Goal: Communication & Community: Answer question/provide support

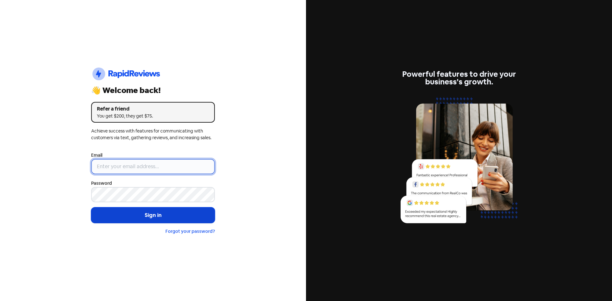
type input "[EMAIL_ADDRESS][DOMAIN_NAME]"
click at [137, 214] on button "Sign in" at bounding box center [153, 216] width 124 height 16
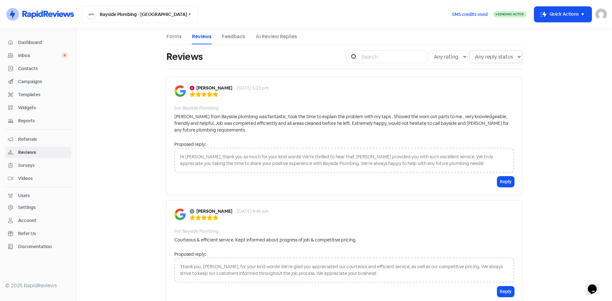
click at [478, 59] on select "Any reply status Has reply No reply" at bounding box center [496, 56] width 53 height 13
select select "false"
click at [470, 50] on select "Any reply status Has reply No reply" at bounding box center [496, 56] width 53 height 13
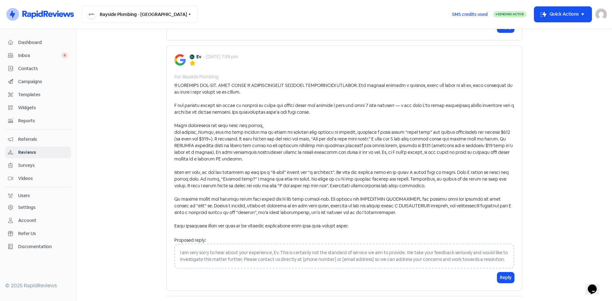
scroll to position [1214, 0]
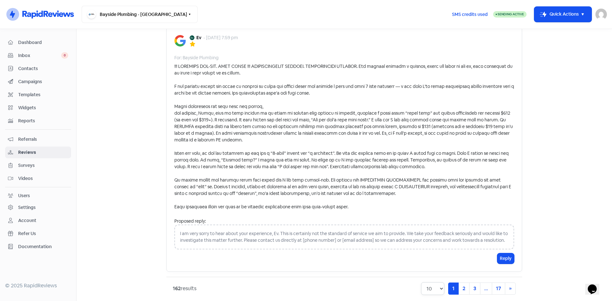
click at [431, 282] on select "10 20 30 50 100" at bounding box center [432, 288] width 23 height 13
select select "100"
click at [421, 282] on select "10 20 30 50 100" at bounding box center [432, 288] width 23 height 13
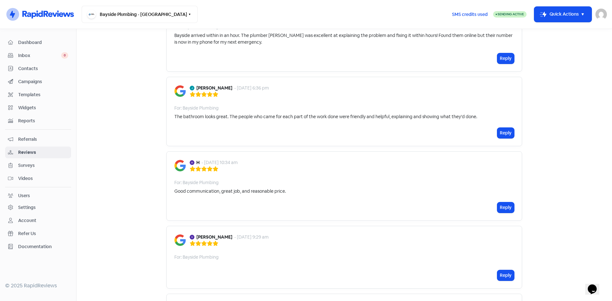
scroll to position [7969, 0]
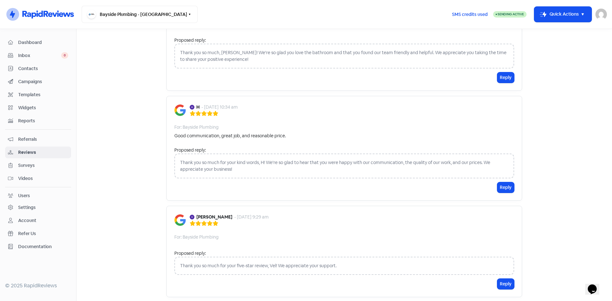
scroll to position [11314, 0]
drag, startPoint x: 226, startPoint y: 177, endPoint x: 194, endPoint y: 178, distance: 32.2
copy b "[PERSON_NAME]"
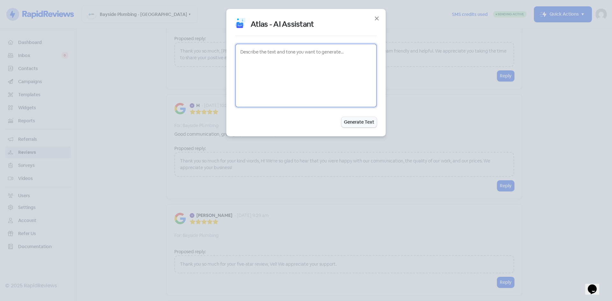
click at [261, 52] on textarea at bounding box center [306, 76] width 142 height 64
type textarea "y"
click at [276, 66] on textarea "thank [PERSON_NAME] for her feedback we replaced [PERSON_NAME] taps and shower …" at bounding box center [306, 76] width 142 height 64
click at [245, 58] on textarea "thank [PERSON_NAME] for her feedback we replaced [PERSON_NAME] taps and shower …" at bounding box center [306, 76] width 142 height 64
click at [247, 59] on textarea "thank [PERSON_NAME] for her feedback we replaced [PERSON_NAME] taps and shower …" at bounding box center [306, 76] width 142 height 64
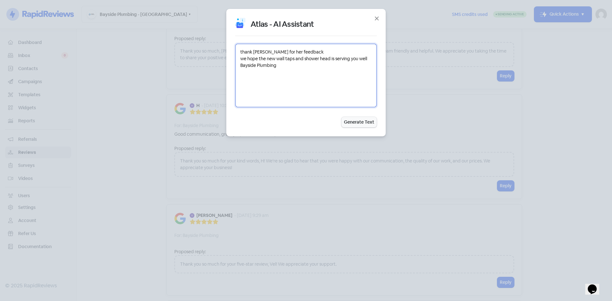
click at [291, 66] on textarea "thank [PERSON_NAME] for her feedback we hope the new wall taps and shower head …" at bounding box center [306, 76] width 142 height 64
click at [292, 66] on textarea "thank [PERSON_NAME] for her feedback we hope the new wall taps and shower head …" at bounding box center [306, 76] width 142 height 64
type textarea "thank [PERSON_NAME] for her feedback we hope the new wall taps and shower head …"
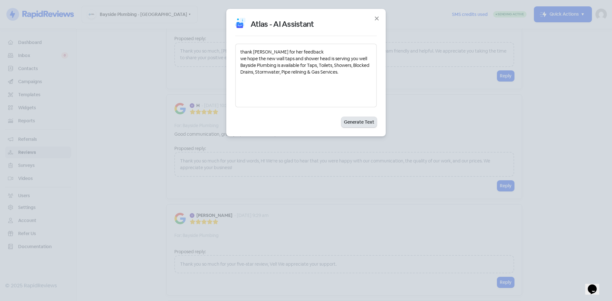
click at [351, 120] on button "Generate Text" at bounding box center [358, 122] width 35 height 11
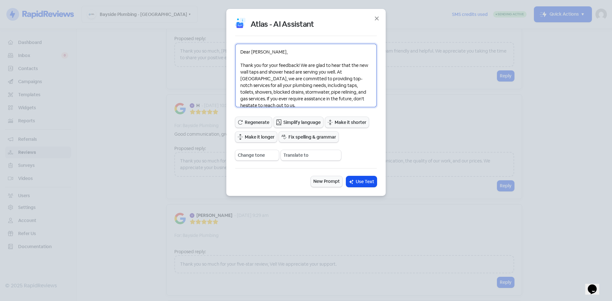
click at [301, 71] on textarea "Dear [PERSON_NAME], Thank you for your feedback! We are glad to hear that the n…" at bounding box center [306, 76] width 142 height 64
click at [320, 74] on textarea "Dear [PERSON_NAME], Thank you for your feedback! We are glad to hear that the n…" at bounding box center [306, 76] width 142 height 64
click at [340, 72] on textarea "Dear [PERSON_NAME], Thank you for your feedback! We are glad to hear that the n…" at bounding box center [306, 76] width 142 height 64
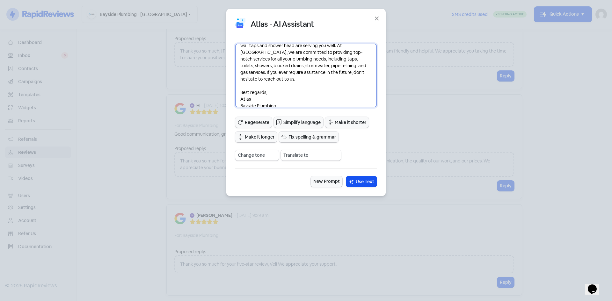
scroll to position [26, 0]
click at [330, 61] on textarea "Dear [PERSON_NAME], Thank you for your feedback! We are glad to hear that the n…" at bounding box center [306, 76] width 142 height 64
drag, startPoint x: 342, startPoint y: 59, endPoint x: 288, endPoint y: 63, distance: 54.4
click at [341, 60] on textarea "Dear [PERSON_NAME], Thank you for your feedback! We are glad to hear that the n…" at bounding box center [306, 76] width 142 height 64
click at [272, 66] on textarea "Dear [PERSON_NAME], Thank you for your feedback! We are glad to hear that the n…" at bounding box center [306, 76] width 142 height 64
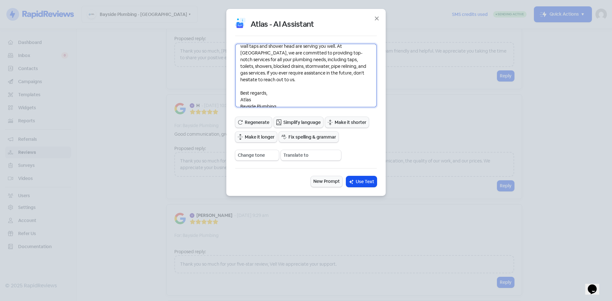
click at [302, 66] on textarea "Dear [PERSON_NAME], Thank you for your feedback! We are glad to hear that the n…" at bounding box center [306, 76] width 142 height 64
click at [324, 66] on textarea "Dear [PERSON_NAME], Thank you for your feedback! We are glad to hear that the n…" at bounding box center [306, 76] width 142 height 64
click at [339, 67] on textarea "Dear [PERSON_NAME], Thank you for your feedback! We are glad to hear that the n…" at bounding box center [306, 76] width 142 height 64
click at [336, 59] on textarea "Dear [PERSON_NAME], Thank you for your feedback! We are glad to hear that the n…" at bounding box center [306, 76] width 142 height 64
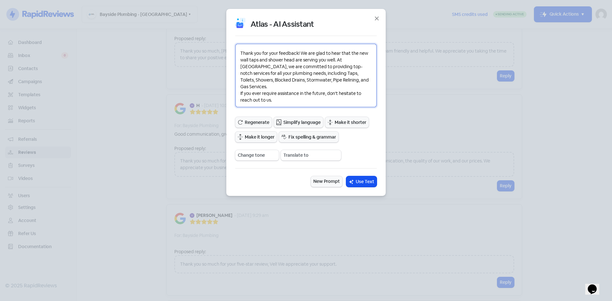
click at [347, 61] on textarea "Dear [PERSON_NAME], Thank you for your feedback! We are glad to hear that the n…" at bounding box center [306, 76] width 142 height 64
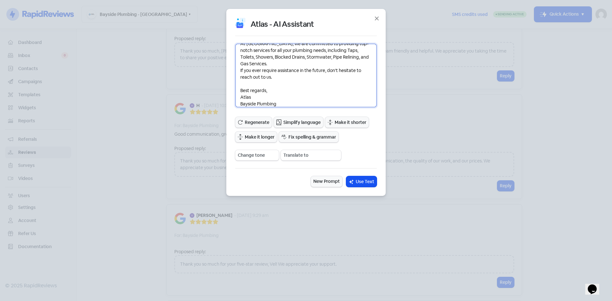
scroll to position [38, 0]
drag, startPoint x: 255, startPoint y: 93, endPoint x: 236, endPoint y: 92, distance: 18.5
click at [236, 92] on textarea "Dear [PERSON_NAME], Thank you for your feedback! We are glad to hear that the n…" at bounding box center [306, 76] width 142 height 64
drag, startPoint x: 267, startPoint y: 103, endPoint x: 234, endPoint y: 90, distance: 35.3
click at [234, 90] on div "Atlas - AI Assistant Dear [PERSON_NAME], Thank you for your feedback! We are gl…" at bounding box center [305, 102] width 159 height 187
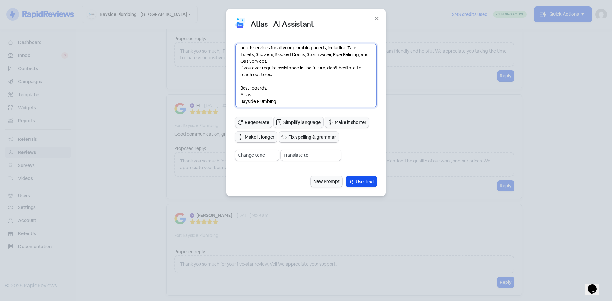
click at [252, 91] on textarea "Dear [PERSON_NAME], Thank you for your feedback! We are glad to hear that the n…" at bounding box center [306, 76] width 142 height 64
drag, startPoint x: 254, startPoint y: 96, endPoint x: 237, endPoint y: 87, distance: 19.4
click at [237, 87] on textarea "Dear [PERSON_NAME], Thank you for your feedback! We are glad to hear that the n…" at bounding box center [306, 76] width 142 height 64
click at [282, 99] on textarea "Dear [PERSON_NAME], Thank you for your feedback! We are glad to hear that the n…" at bounding box center [306, 76] width 142 height 64
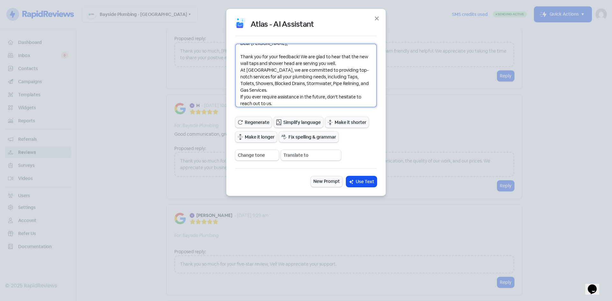
scroll to position [0, 0]
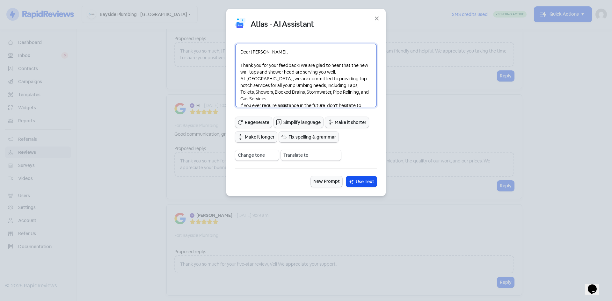
click at [240, 64] on textarea "Dear [PERSON_NAME], Thank you for your feedback! We are glad to hear that the n…" at bounding box center [306, 76] width 142 height 64
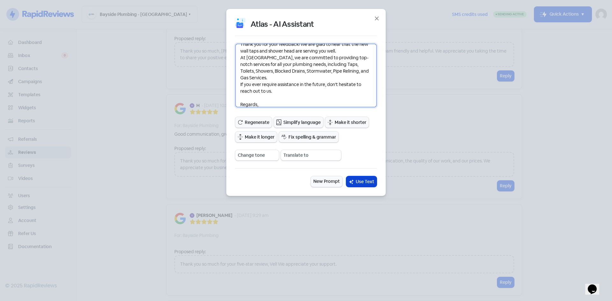
type textarea "Dear [PERSON_NAME], Thank you for your feedback! We are glad to hear that the n…"
click at [367, 181] on span "Use Text" at bounding box center [365, 182] width 18 height 7
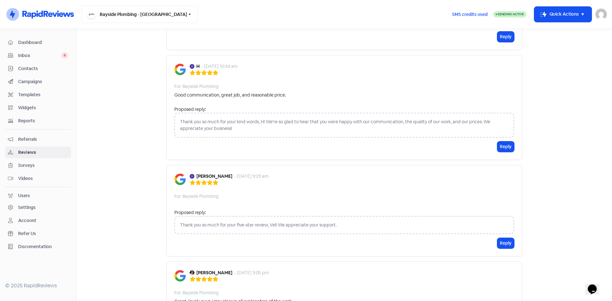
scroll to position [11407, 0]
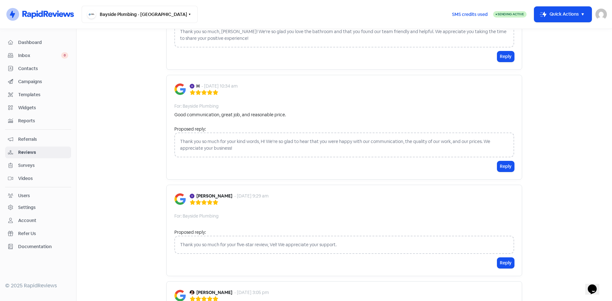
scroll to position [11273, 0]
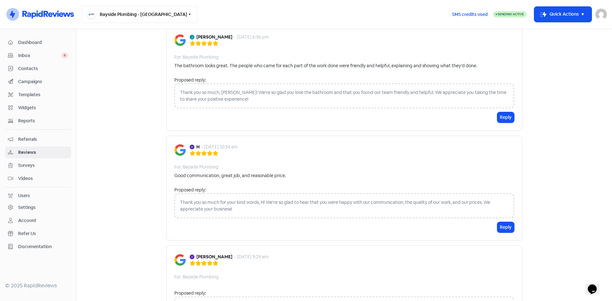
click at [342, 297] on div "Thank you so much for your five-star review, Vel! We appreciate your support." at bounding box center [344, 306] width 340 height 18
drag, startPoint x: 216, startPoint y: 123, endPoint x: 195, endPoint y: 123, distance: 21.7
click at [195, 254] on div "[PERSON_NAME] - [DATE] 9:29 am" at bounding box center [229, 257] width 79 height 7
copy b "[PERSON_NAME]"
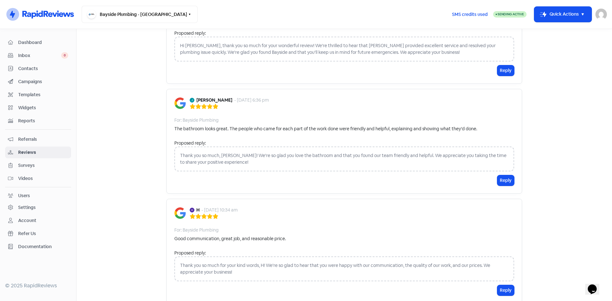
scroll to position [11241, 0]
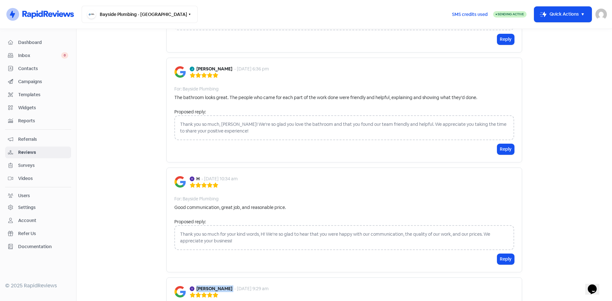
drag, startPoint x: 318, startPoint y: 225, endPoint x: 340, endPoint y: 223, distance: 21.8
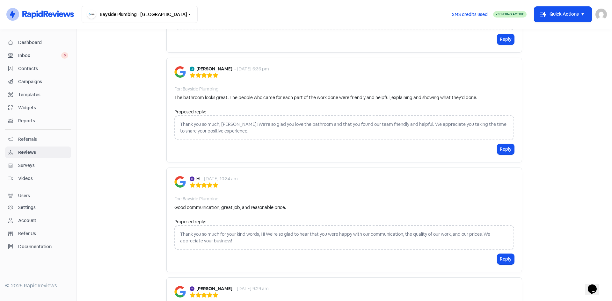
drag, startPoint x: 341, startPoint y: 225, endPoint x: 337, endPoint y: 226, distance: 4.6
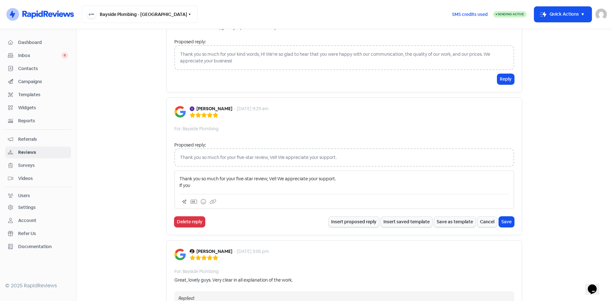
scroll to position [11432, 0]
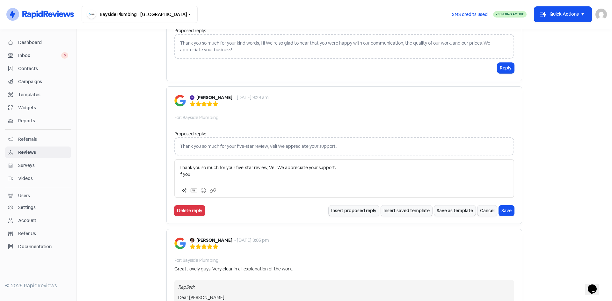
drag, startPoint x: 176, startPoint y: 184, endPoint x: 240, endPoint y: 187, distance: 64.8
copy div "At Bayside Plumbing, we are committed to providing top-notch services for all y…"
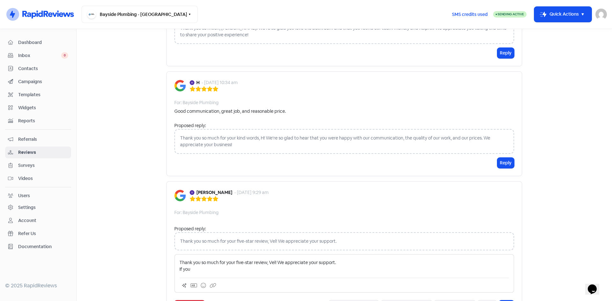
scroll to position [11336, 0]
click at [192, 260] on p "Thank you so much for your five-star review, Vel! We appreciate your support. I…" at bounding box center [344, 266] width 330 height 13
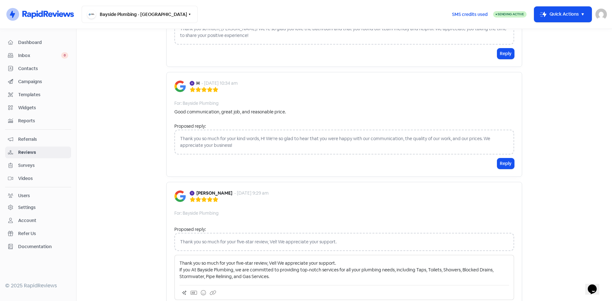
click at [192, 260] on p "Thank you so much for your five-star review, Vel! We appreciate your support. I…" at bounding box center [344, 270] width 330 height 20
click at [193, 260] on p "Thank you so much for your five-star review, Vel! We appreciate your support. I…" at bounding box center [344, 270] width 330 height 20
click at [194, 260] on p "Thank you so much for your five-star review, Vel! We appreciate your support. I…" at bounding box center [344, 270] width 330 height 20
click at [311, 260] on p "Thank you so much for your five-star review, Vel! We appreciate your support. A…" at bounding box center [344, 270] width 330 height 20
click at [258, 260] on p "Thank you so much for your five-star review, Vel! We appreciate your support. A…" at bounding box center [344, 270] width 330 height 20
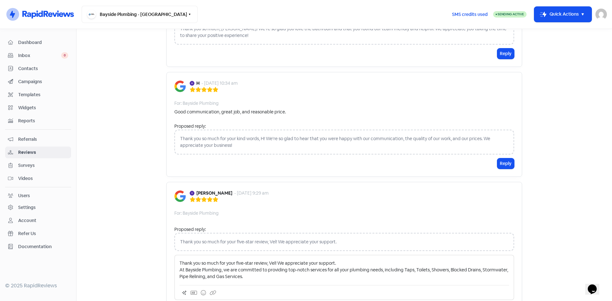
click at [247, 260] on p "Thank you so much for your five-star review, Vel! We appreciate your support. A…" at bounding box center [344, 270] width 330 height 20
click at [305, 260] on p "Thank you so much for your five-star review, Vel! We appreciate your support. A…" at bounding box center [344, 270] width 330 height 20
drag, startPoint x: 306, startPoint y: 136, endPoint x: 285, endPoint y: 135, distance: 20.8
click at [286, 260] on p "Thank you so much for your five-star review, Vel! We appreciate your support. A…" at bounding box center [344, 270] width 330 height 20
click at [429, 260] on p "Thank you so much for your five-star review, Vel! We appreciate your support. A…" at bounding box center [344, 270] width 330 height 20
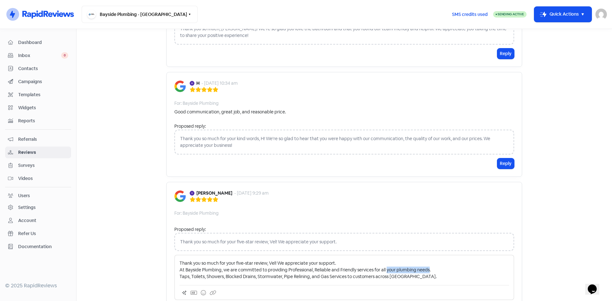
drag, startPoint x: 428, startPoint y: 136, endPoint x: 385, endPoint y: 137, distance: 42.1
click at [385, 260] on p "Thank you so much for your five-star review, Vel! We appreciate your support. A…" at bounding box center [344, 270] width 330 height 20
click at [410, 260] on p "Thank you so much for your five-star review, Vel! We appreciate your support. A…" at bounding box center [344, 270] width 330 height 20
drag, startPoint x: 345, startPoint y: 143, endPoint x: 386, endPoint y: 142, distance: 41.1
click at [401, 260] on p "Thank you so much for your five-star review, Vel! We appreciate your support. A…" at bounding box center [344, 270] width 330 height 20
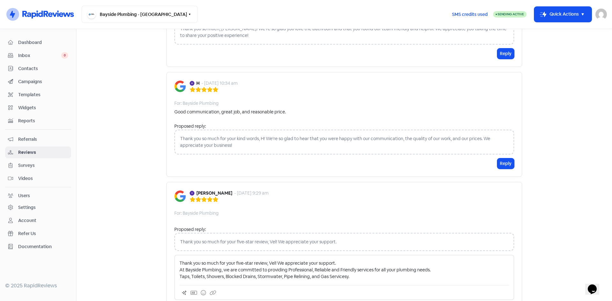
click at [371, 260] on p "Thank you so much for your five-star review, Vel! We appreciate your support. A…" at bounding box center [344, 270] width 330 height 20
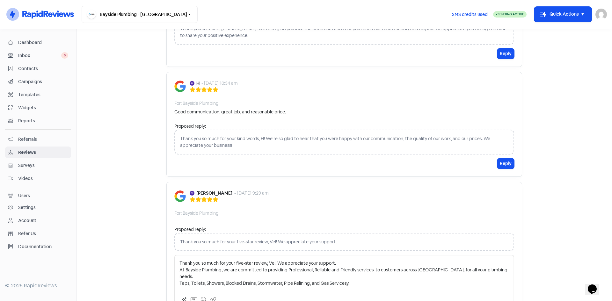
click at [347, 260] on p "Thank you so much for your five-star review, Vel! We appreciate your support. A…" at bounding box center [344, 273] width 330 height 27
drag, startPoint x: 489, startPoint y: 135, endPoint x: 432, endPoint y: 138, distance: 56.8
click at [432, 260] on p "Thank you so much for your five-star review, Vel! We appreciate your support. A…" at bounding box center [344, 273] width 330 height 27
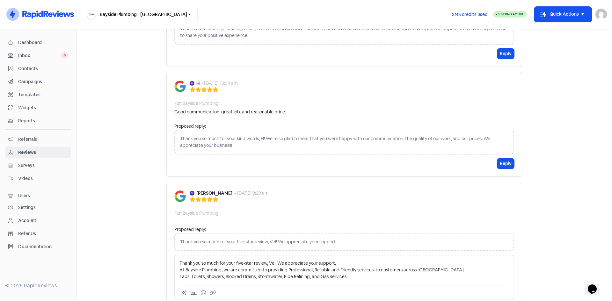
click at [349, 260] on p "Thank you so much for your five-star review, Vel! We appreciate your support. A…" at bounding box center [344, 270] width 330 height 20
click at [338, 260] on p "Thank you so much for your five-star review, Vel! We appreciate your support. A…" at bounding box center [344, 270] width 330 height 20
click at [354, 260] on p "Thank you so much for your five-star review, Vel! We appreciate your support. A…" at bounding box center [344, 270] width 330 height 20
click at [183, 290] on icon at bounding box center [184, 292] width 5 height 5
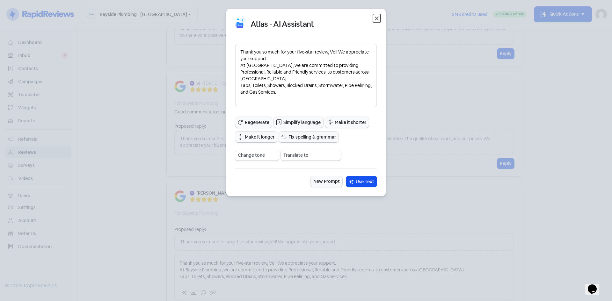
click at [373, 16] on icon "button" at bounding box center [377, 19] width 8 height 8
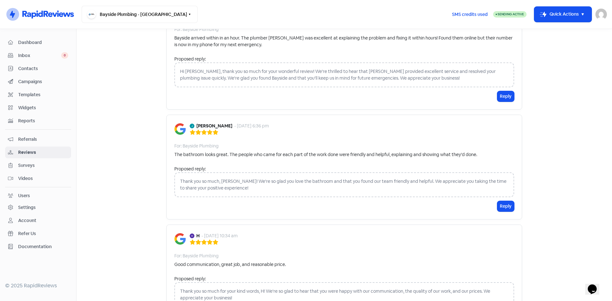
scroll to position [11113, 0]
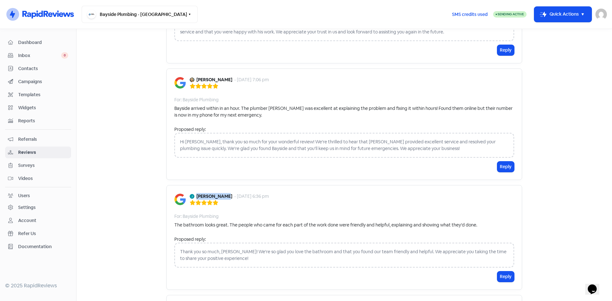
drag, startPoint x: 224, startPoint y: 61, endPoint x: 194, endPoint y: 61, distance: 29.7
click at [196, 193] on b "[PERSON_NAME]" at bounding box center [214, 196] width 36 height 7
copy b "[PERSON_NAME]"
click at [404, 243] on div "Thank you so much, [PERSON_NAME]! We're so glad you love the bathroom and that …" at bounding box center [344, 255] width 340 height 25
click at [495, 272] on div "Reply" at bounding box center [344, 277] width 340 height 11
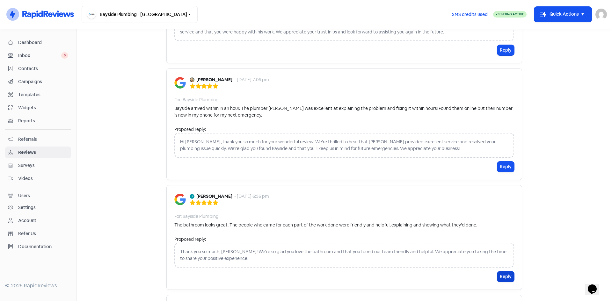
click at [505, 272] on button "Reply" at bounding box center [505, 277] width 17 height 11
click at [183, 294] on icon at bounding box center [184, 296] width 4 height 4
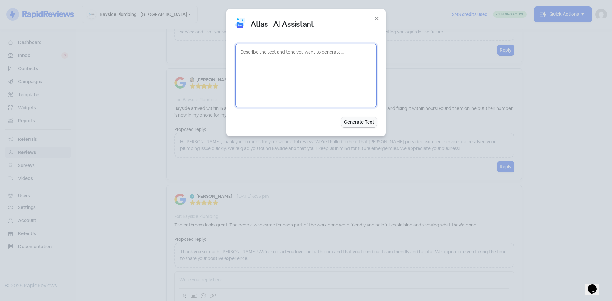
click at [278, 62] on textarea at bounding box center [306, 76] width 142 height 64
type textarea "[PERSON_NAME] had a bathroom renovated tiles, vanity and sink mixer, shaving ca…"
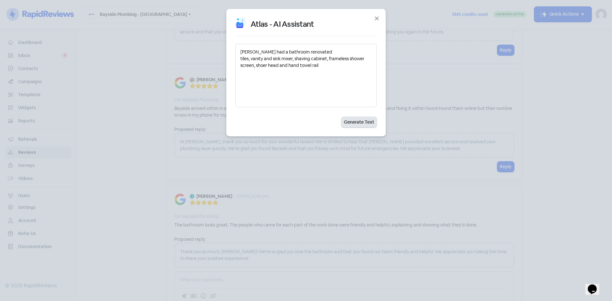
click at [351, 123] on button "Generate Text" at bounding box center [358, 122] width 35 height 11
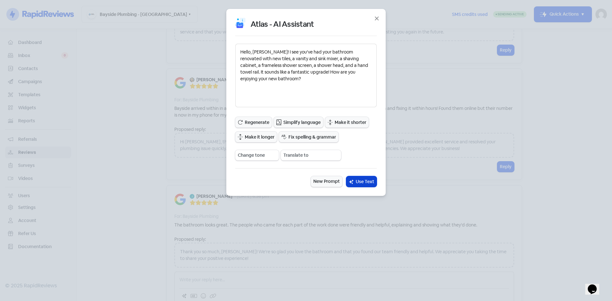
click at [362, 182] on span "Use Text" at bounding box center [365, 182] width 18 height 7
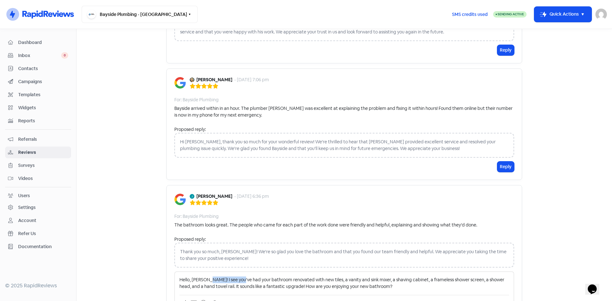
drag, startPoint x: 239, startPoint y: 146, endPoint x: 207, endPoint y: 147, distance: 31.9
click at [207, 277] on p "Hello, [PERSON_NAME]! I see you've had your bathroom renovated with new tiles, …" at bounding box center [344, 283] width 330 height 13
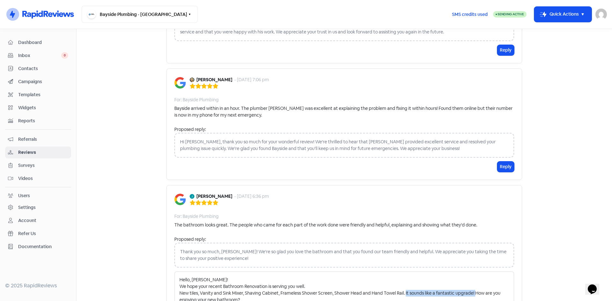
drag, startPoint x: 472, startPoint y: 158, endPoint x: 403, endPoint y: 159, distance: 68.9
click at [403, 277] on p "Hello, [PERSON_NAME]! We hope your recent Bathroom Renovation is serving you we…" at bounding box center [344, 290] width 330 height 27
drag, startPoint x: 490, startPoint y: 157, endPoint x: 404, endPoint y: 160, distance: 86.5
click at [404, 277] on p "Hello, [PERSON_NAME]! We hope your recent Bathroom Renovation is serving you we…" at bounding box center [344, 287] width 330 height 20
click at [304, 277] on p "Hello, [PERSON_NAME]! We hope your recent Bathroom Renovation is serving you we…" at bounding box center [344, 287] width 330 height 20
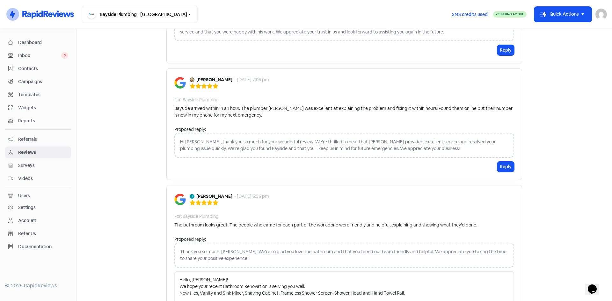
click at [408, 277] on p "Hello, [PERSON_NAME]! We hope your recent Bathroom Renovation is serving you we…" at bounding box center [344, 287] width 330 height 20
click at [268, 277] on p "Hello, [PERSON_NAME]! We hope your recent Bathroom Renovation is serving you we…" at bounding box center [344, 287] width 330 height 20
click at [291, 277] on p "Hello, [PERSON_NAME]! We hope your recent Bathroom Renovation is serving you we…" at bounding box center [344, 287] width 330 height 20
click at [191, 277] on p "Hello, [PERSON_NAME]! We hope your recent Bathroom Renovation is serving you we…" at bounding box center [344, 287] width 330 height 20
click at [208, 277] on p "Hello, [PERSON_NAME]! We hope your recent Bathroom Renovation is serving you we…" at bounding box center [344, 287] width 330 height 20
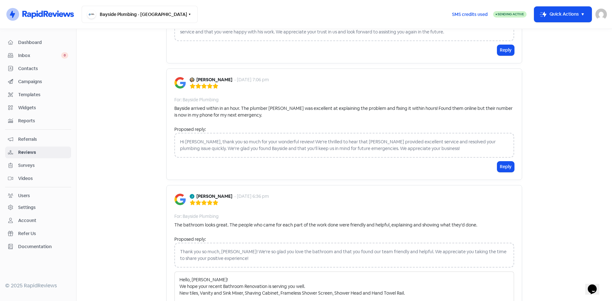
click at [245, 277] on p "Hello, [PERSON_NAME]! We hope your recent Bathroom Renovation is serving you we…" at bounding box center [344, 287] width 330 height 20
click at [274, 277] on p "Hello, [PERSON_NAME]! We hope your recent Bathroom Renovation is serving you we…" at bounding box center [344, 287] width 330 height 20
click at [406, 277] on p "Hello, [PERSON_NAME]! We hope your recent Bathroom Renovation is serving you we…" at bounding box center [344, 287] width 330 height 20
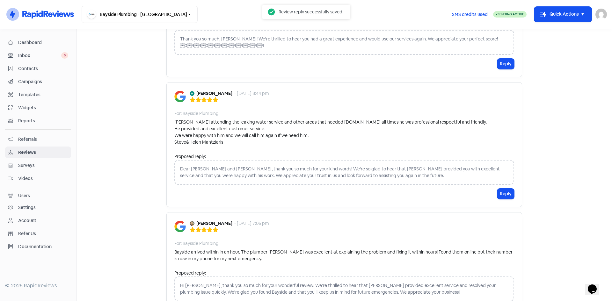
scroll to position [10954, 0]
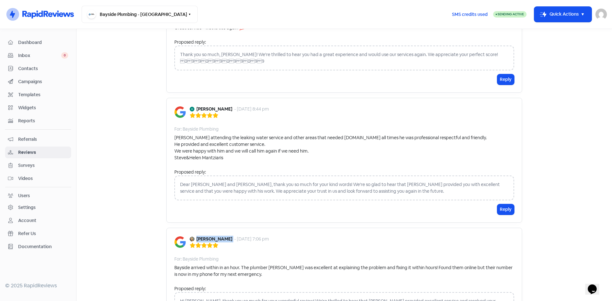
drag, startPoint x: 228, startPoint y: 104, endPoint x: 194, endPoint y: 106, distance: 33.9
click at [194, 236] on div "[PERSON_NAME] - [DATE] 7:06 pm" at bounding box center [229, 239] width 79 height 7
copy b "[PERSON_NAME]"
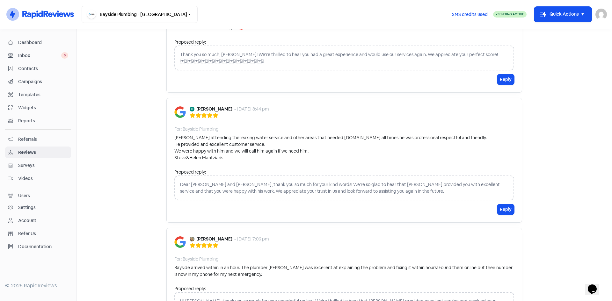
paste div
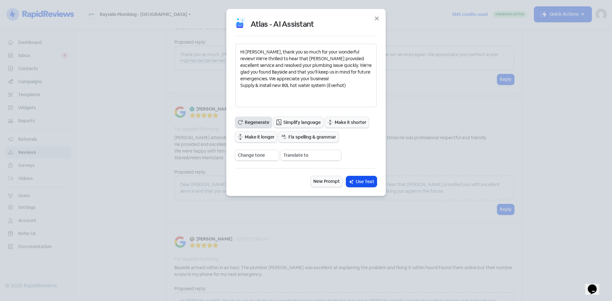
click at [258, 121] on span "Regenerate" at bounding box center [257, 122] width 25 height 7
click at [351, 180] on icon at bounding box center [351, 182] width 4 height 4
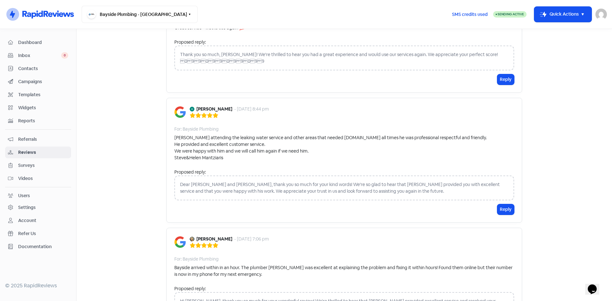
drag, startPoint x: 177, startPoint y: 215, endPoint x: 277, endPoint y: 218, distance: 100.5
drag, startPoint x: 303, startPoint y: 214, endPoint x: 176, endPoint y: 217, distance: 127.2
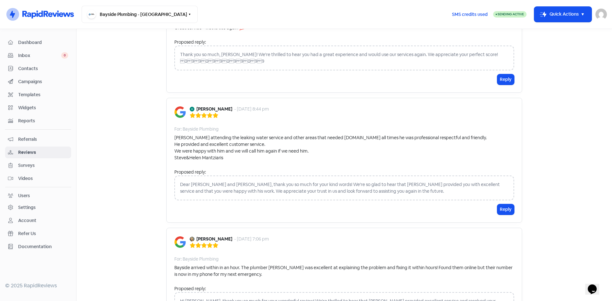
copy p "Supplying and installing a new 80L hot water system (Everhot)"
drag, startPoint x: 309, startPoint y: 221, endPoint x: 176, endPoint y: 226, distance: 132.7
drag, startPoint x: 224, startPoint y: 202, endPoint x: 176, endPoint y: 203, distance: 48.1
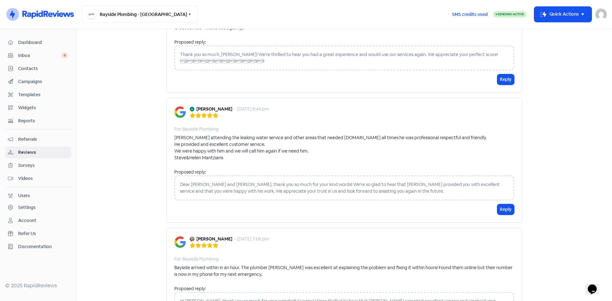
drag, startPoint x: 282, startPoint y: 202, endPoint x: 263, endPoint y: 200, distance: 18.6
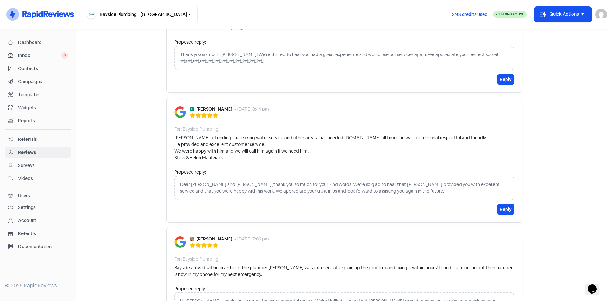
drag, startPoint x: 489, startPoint y: 201, endPoint x: 482, endPoint y: 201, distance: 6.7
drag, startPoint x: 486, startPoint y: 203, endPoint x: 411, endPoint y: 204, distance: 74.6
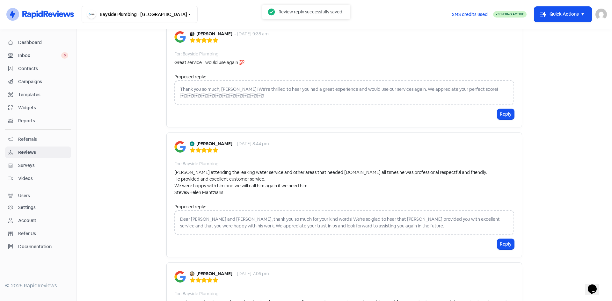
scroll to position [10858, 0]
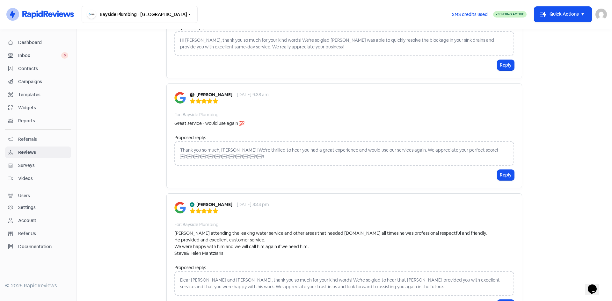
drag, startPoint x: 229, startPoint y: 70, endPoint x: 194, endPoint y: 69, distance: 35.4
click at [194, 201] on div "[PERSON_NAME] - [DATE] 8:44 pm" at bounding box center [229, 204] width 79 height 7
copy b "[PERSON_NAME]"
click at [509, 300] on button "Reply" at bounding box center [505, 305] width 17 height 11
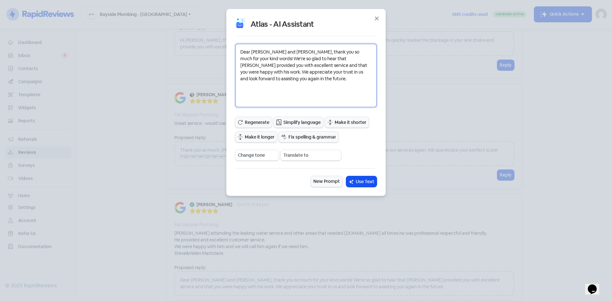
click at [261, 80] on textarea "Dear [PERSON_NAME] and [PERSON_NAME], thank you so much for your kind words! We…" at bounding box center [306, 76] width 142 height 64
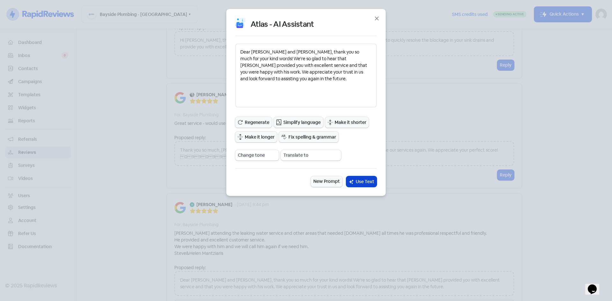
click at [352, 178] on button "Use Text" at bounding box center [361, 181] width 31 height 11
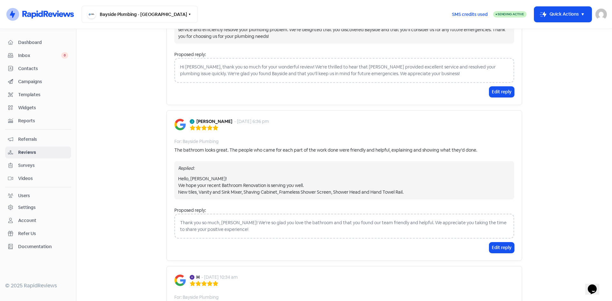
scroll to position [11336, 0]
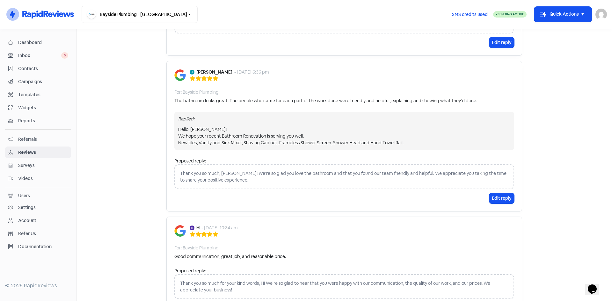
drag, startPoint x: 175, startPoint y: 262, endPoint x: 347, endPoint y: 269, distance: 172.3
copy div "At Bayside Plumbing, we are committed to providing Professional, Reliable and F…"
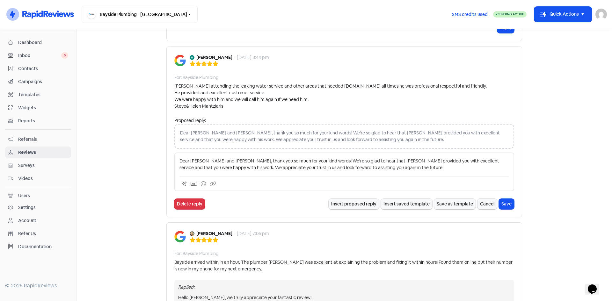
scroll to position [10954, 0]
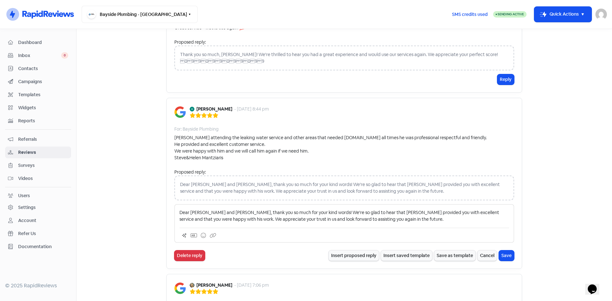
click at [381, 209] on p "Dear [PERSON_NAME] and [PERSON_NAME], thank you so much for your kind words! We…" at bounding box center [344, 215] width 330 height 13
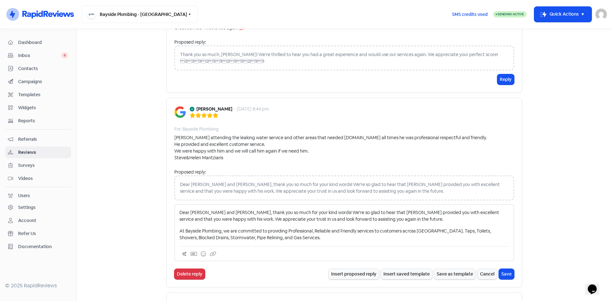
click at [179, 228] on p "At Bayside Plumbing, we are committed to providing Professional, Reliable and F…" at bounding box center [344, 234] width 330 height 13
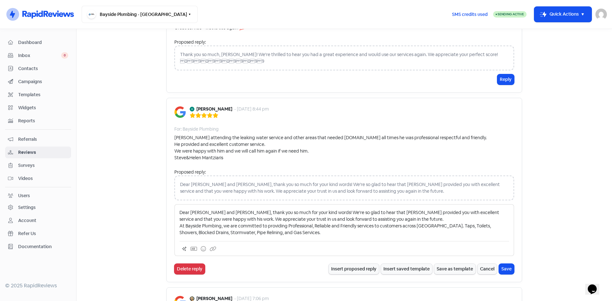
click at [305, 209] on p "Dear [PERSON_NAME] and [PERSON_NAME], thank you so much for your kind words! We…" at bounding box center [344, 222] width 330 height 27
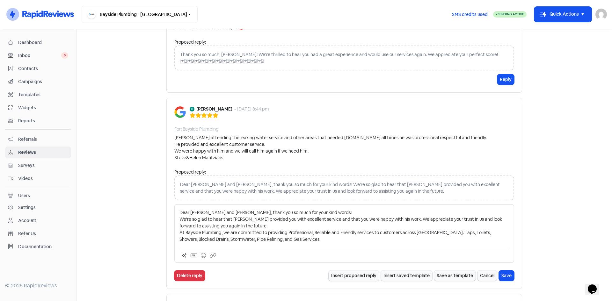
click at [282, 209] on p "Dear [PERSON_NAME] and [PERSON_NAME], thank you so much for your kind words! We…" at bounding box center [344, 225] width 330 height 33
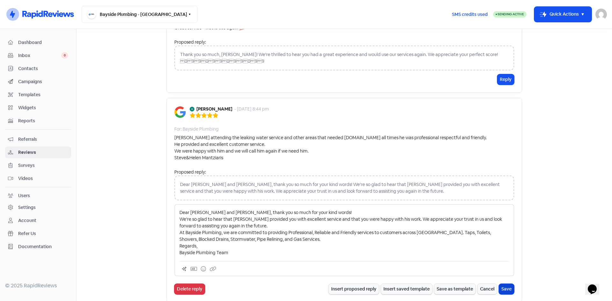
click at [510, 284] on button "Save" at bounding box center [506, 289] width 15 height 11
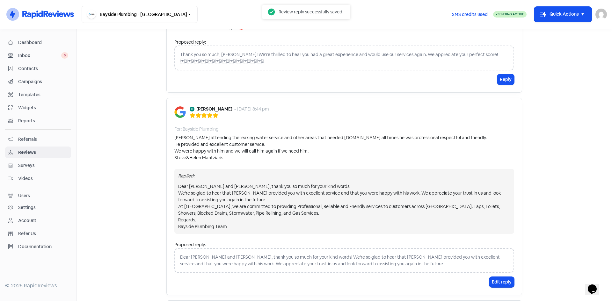
scroll to position [11026, 0]
